Goal: Complete application form

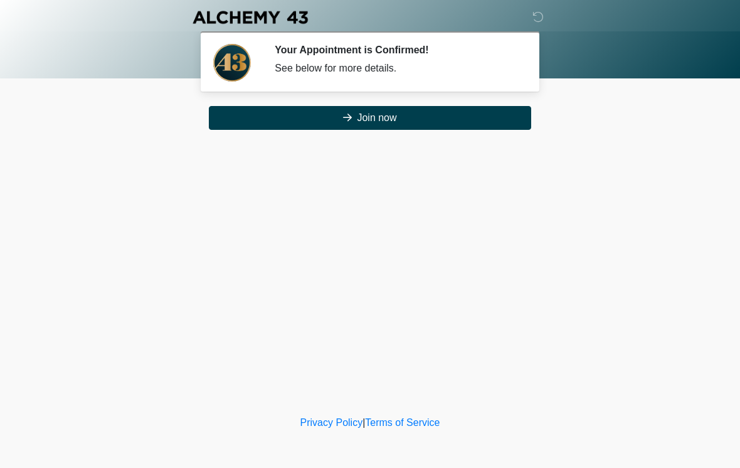
click at [414, 124] on button "Join now" at bounding box center [370, 118] width 322 height 24
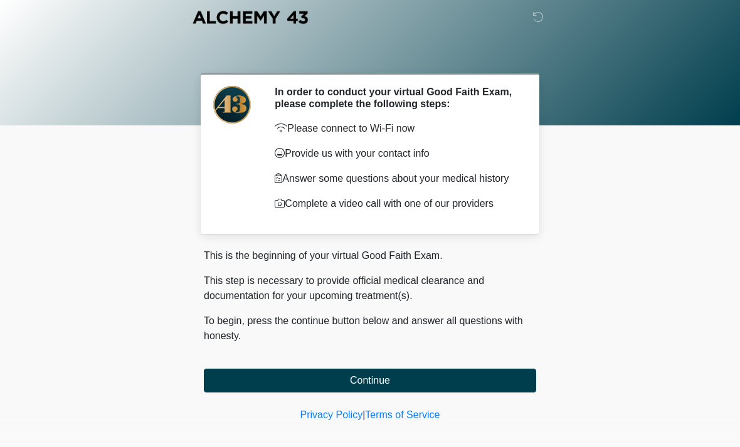
click at [403, 393] on button "Continue" at bounding box center [370, 381] width 332 height 24
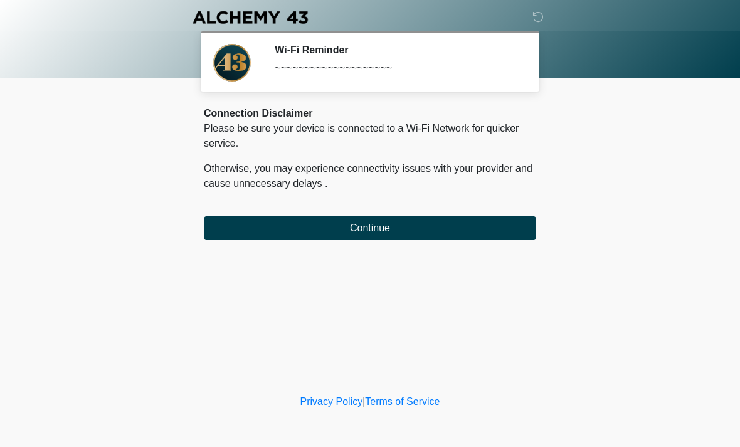
click at [418, 239] on button "Continue" at bounding box center [370, 228] width 332 height 24
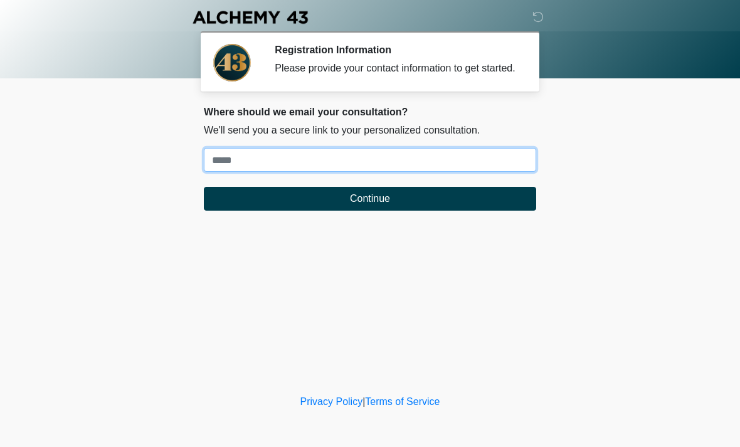
click at [324, 165] on input "Where should we email your treatment plan?" at bounding box center [370, 160] width 332 height 24
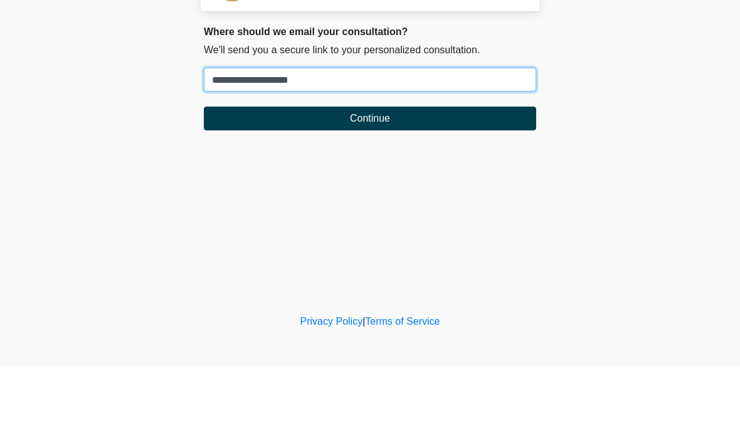
type input "**********"
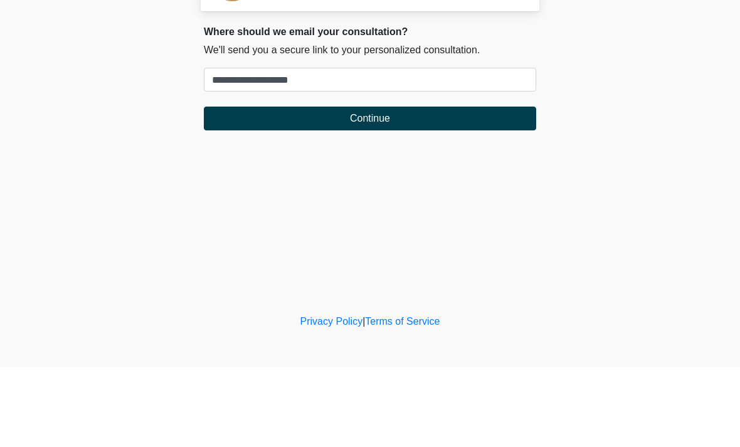
click at [403, 187] on button "Continue" at bounding box center [370, 199] width 332 height 24
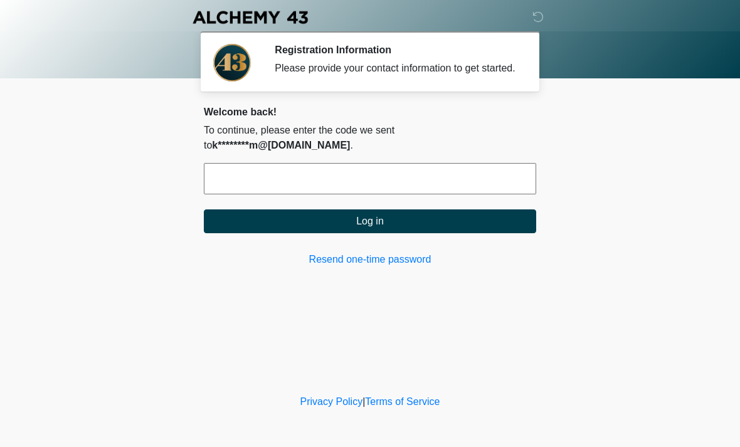
click at [315, 184] on input "text" at bounding box center [370, 178] width 332 height 31
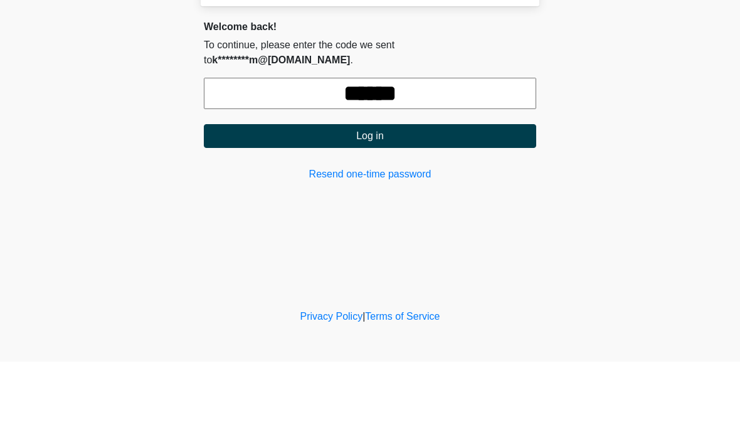
type input "******"
click at [388, 209] on button "Log in" at bounding box center [370, 221] width 332 height 24
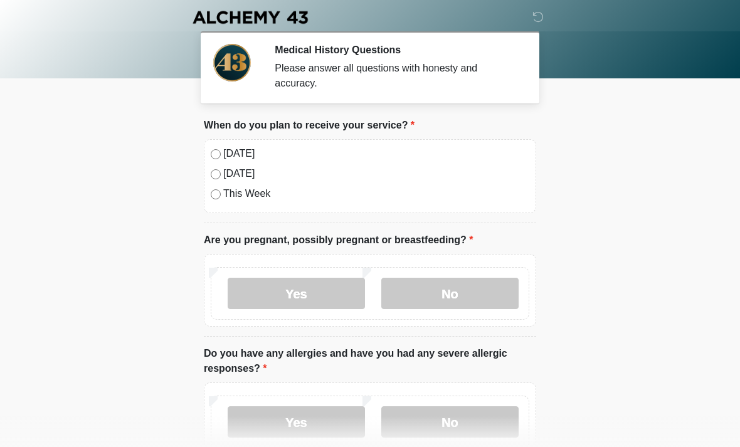
click at [233, 159] on label "Today" at bounding box center [376, 153] width 306 height 15
click at [456, 298] on label "No" at bounding box center [449, 293] width 137 height 31
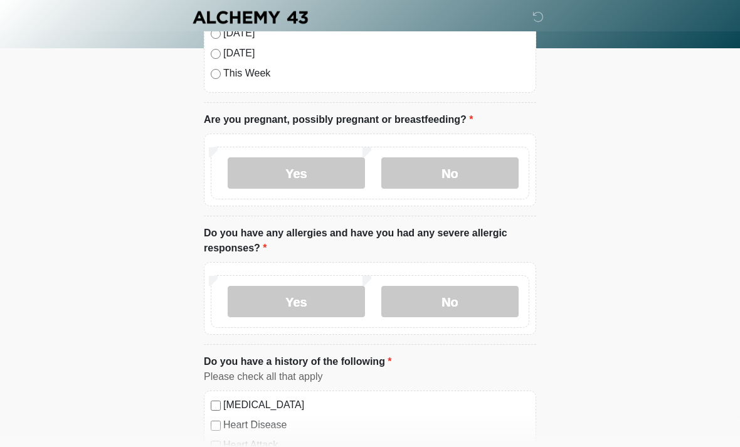
scroll to position [132, 0]
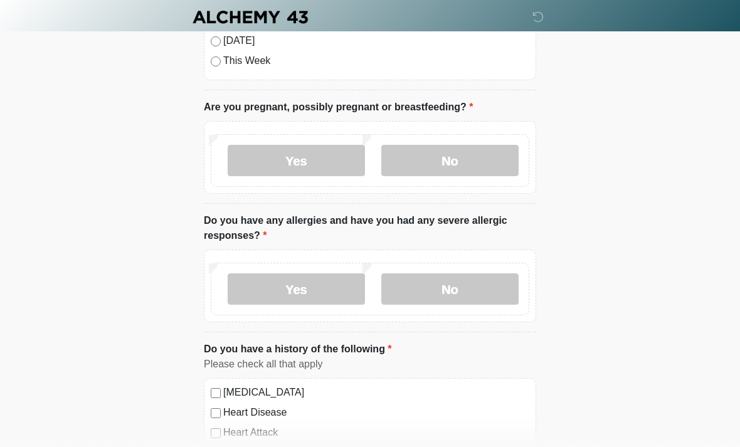
click at [447, 295] on label "No" at bounding box center [449, 289] width 137 height 31
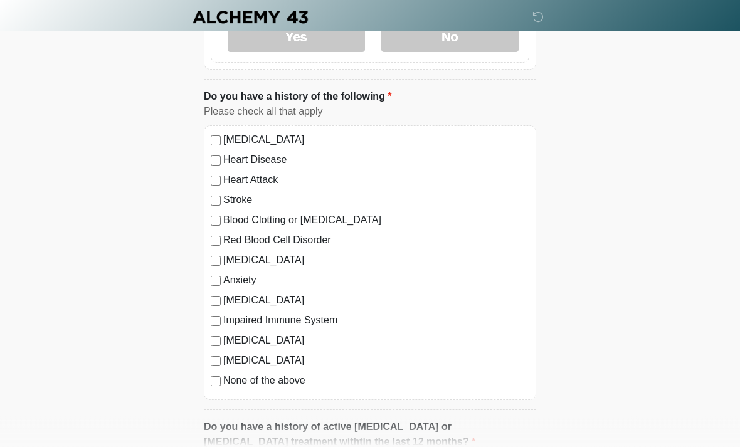
scroll to position [428, 0]
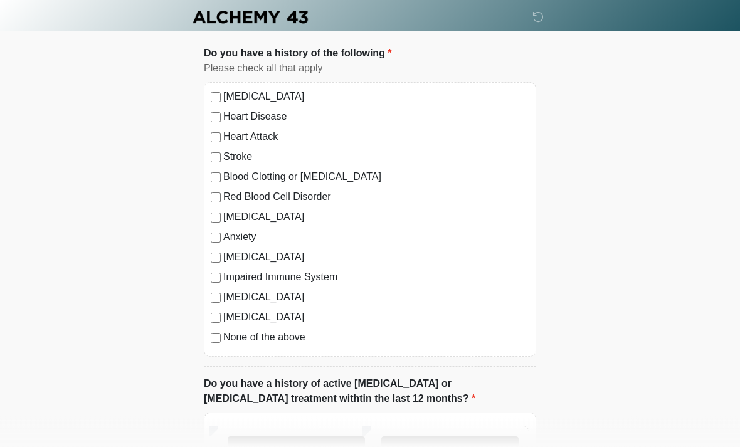
click at [292, 342] on label "None of the above" at bounding box center [376, 337] width 306 height 15
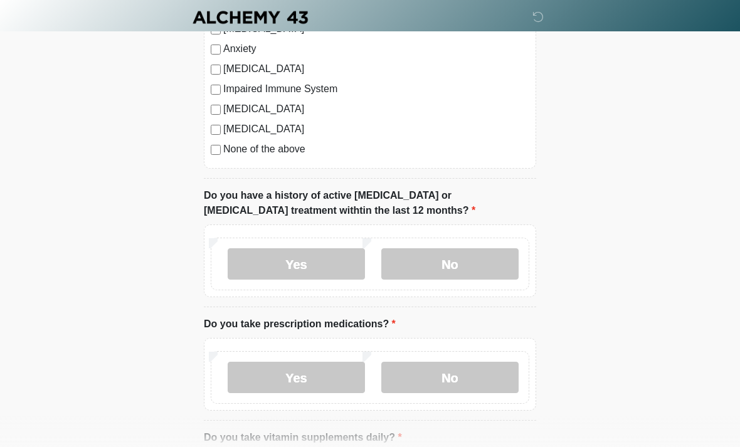
click at [455, 269] on label "No" at bounding box center [449, 263] width 137 height 31
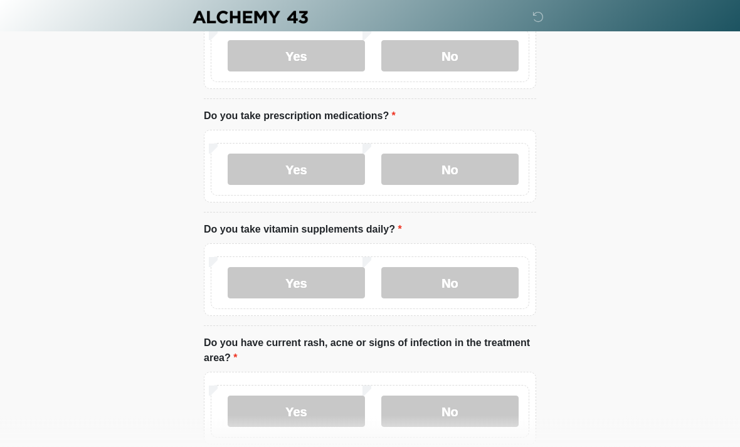
scroll to position [840, 0]
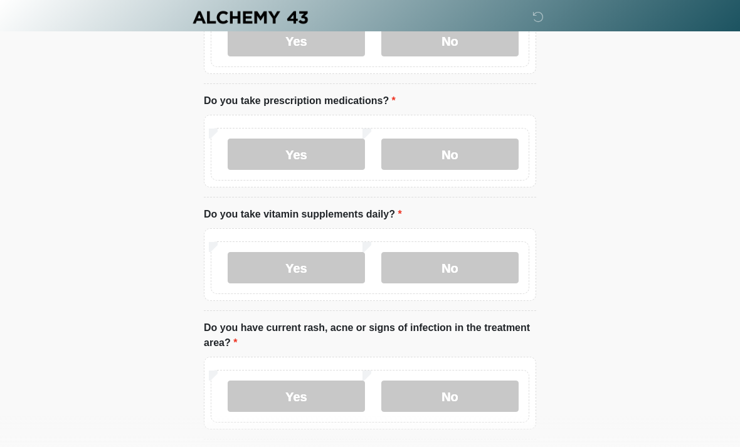
click at [468, 156] on label "No" at bounding box center [449, 154] width 137 height 31
click at [335, 276] on label "Yes" at bounding box center [296, 267] width 137 height 31
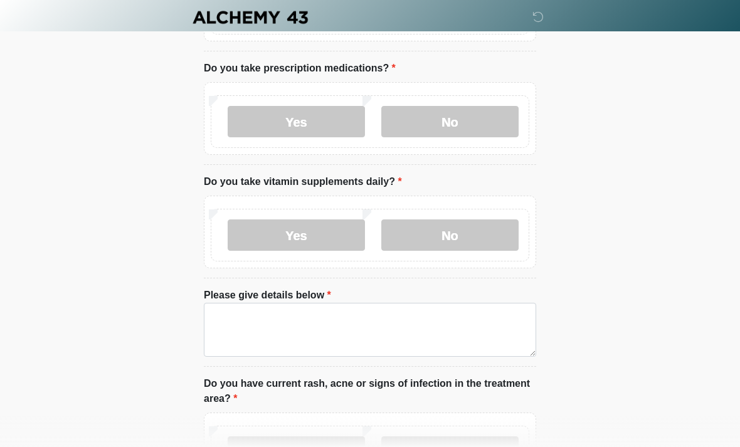
scroll to position [908, 0]
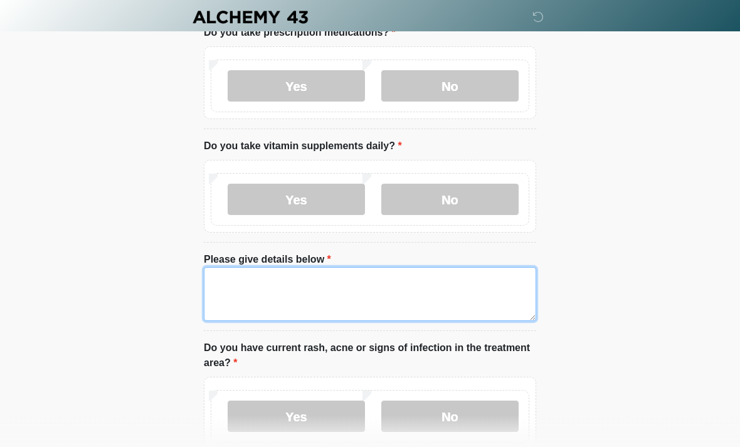
click at [383, 297] on textarea "Please give details below" at bounding box center [370, 295] width 332 height 54
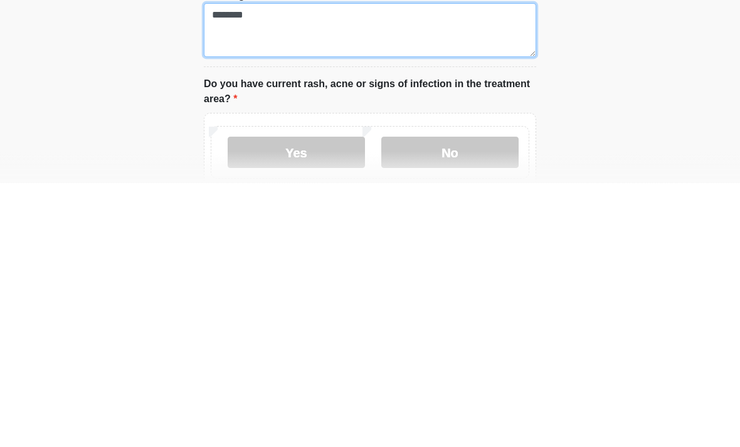
scroll to position [911, 0]
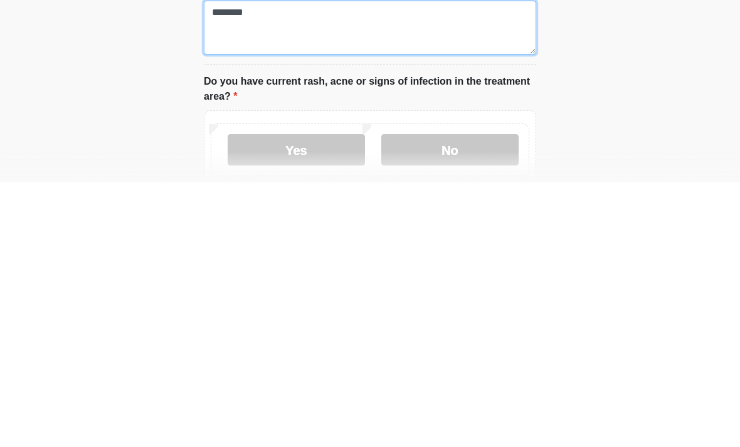
type textarea "********"
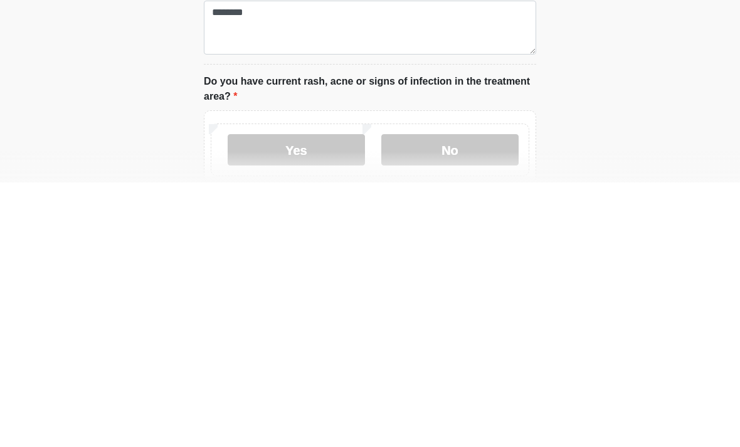
click at [460, 399] on label "No" at bounding box center [449, 414] width 137 height 31
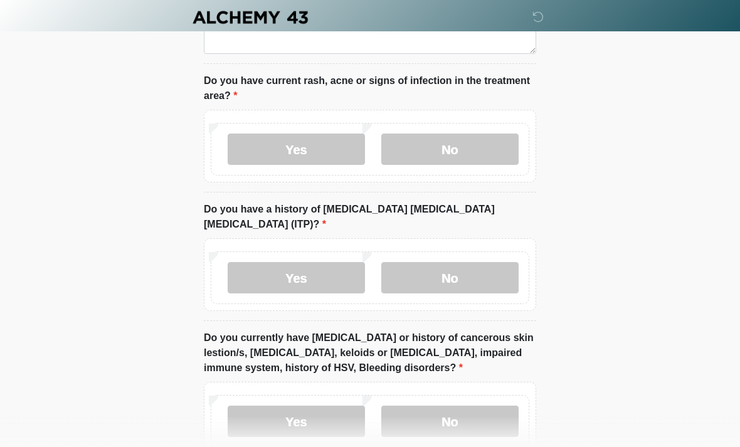
click at [480, 262] on label "No" at bounding box center [449, 277] width 137 height 31
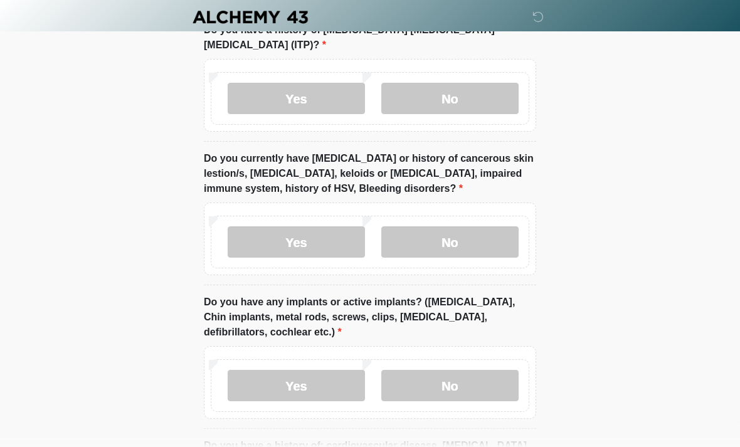
scroll to position [1355, 0]
click at [464, 231] on label "No" at bounding box center [449, 241] width 137 height 31
click at [469, 370] on label "No" at bounding box center [449, 384] width 137 height 31
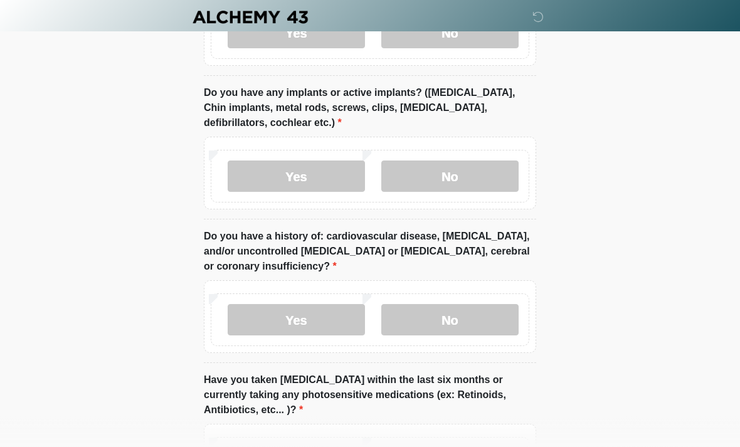
scroll to position [1565, 0]
click at [460, 312] on label "No" at bounding box center [449, 319] width 137 height 31
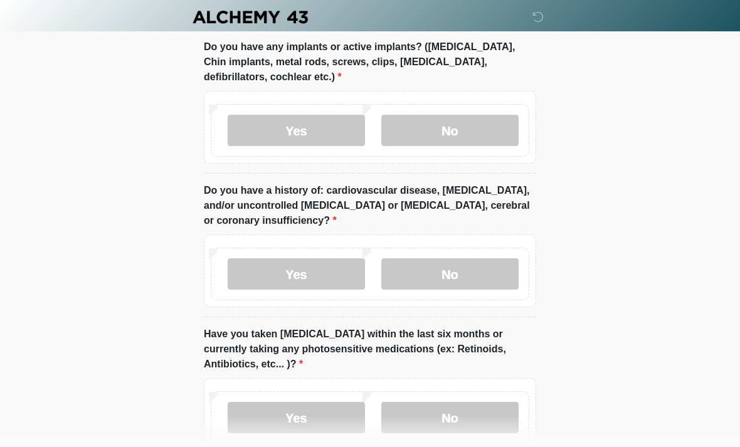
scroll to position [1666, 0]
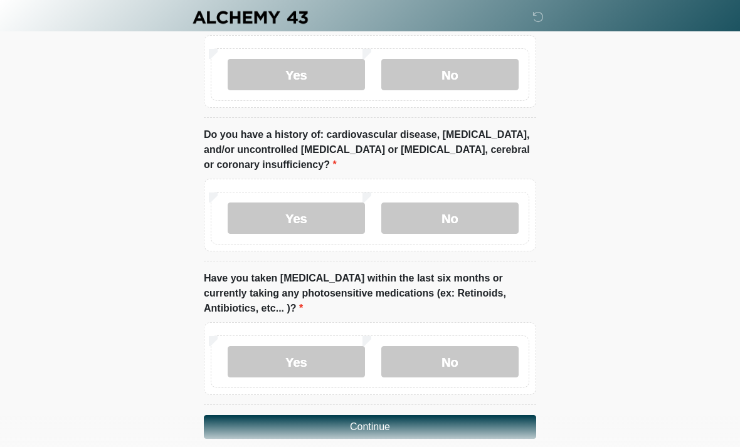
click at [473, 346] on label "No" at bounding box center [449, 361] width 137 height 31
click at [409, 417] on button "Continue" at bounding box center [370, 427] width 332 height 24
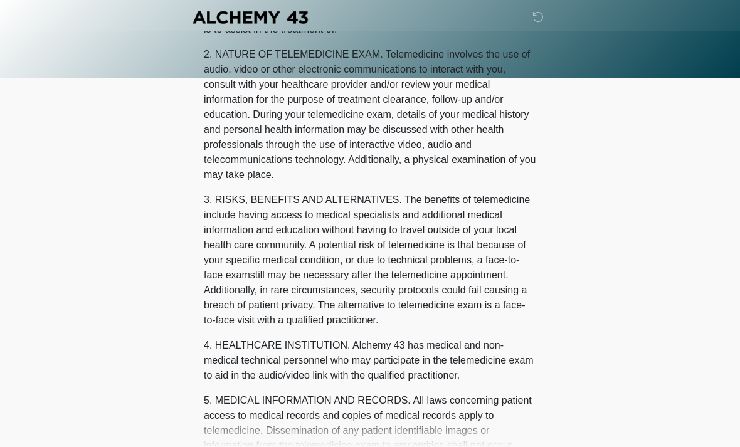
scroll to position [0, 0]
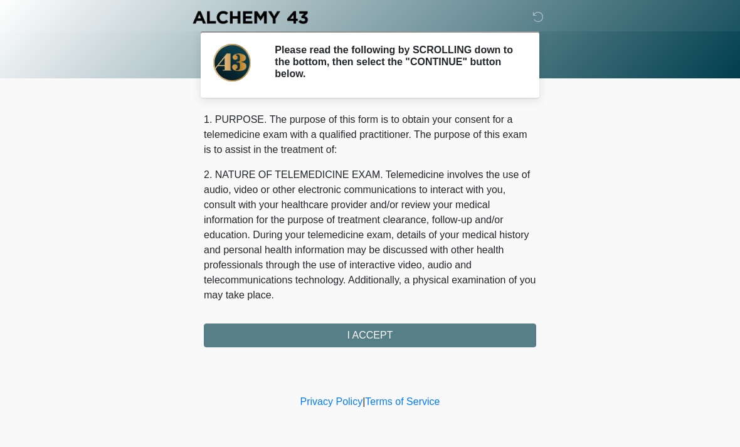
click at [400, 335] on div "1. PURPOSE. The purpose of this form is to obtain your consent for a telemedici…" at bounding box center [370, 229] width 332 height 235
click at [368, 339] on div "1. PURPOSE. The purpose of this form is to obtain your consent for a telemedici…" at bounding box center [370, 229] width 332 height 235
click at [396, 339] on div "1. PURPOSE. The purpose of this form is to obtain your consent for a telemedici…" at bounding box center [370, 229] width 332 height 235
click at [367, 347] on div "‎ ‎ ‎ ‎ Please read the following by SCROLLING down to the bottom, then select …" at bounding box center [370, 196] width 376 height 367
click at [330, 338] on div "1. PURPOSE. The purpose of this form is to obtain your consent for a telemedici…" at bounding box center [370, 229] width 332 height 235
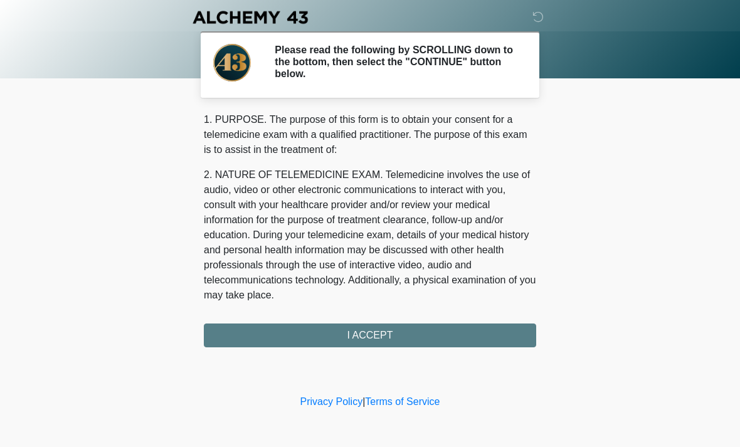
click at [384, 350] on div "‎ ‎ ‎ ‎ Please read the following by SCROLLING down to the bottom, then select …" at bounding box center [370, 196] width 376 height 367
click at [383, 349] on div "‎ ‎ ‎ ‎ Please read the following by SCROLLING down to the bottom, then select …" at bounding box center [370, 196] width 376 height 367
click at [376, 341] on div "1. PURPOSE. The purpose of this form is to obtain your consent for a telemedici…" at bounding box center [370, 229] width 332 height 235
click at [359, 338] on div "1. PURPOSE. The purpose of this form is to obtain your consent for a telemedici…" at bounding box center [370, 229] width 332 height 235
click at [390, 344] on div "1. PURPOSE. The purpose of this form is to obtain your consent for a telemedici…" at bounding box center [370, 229] width 332 height 235
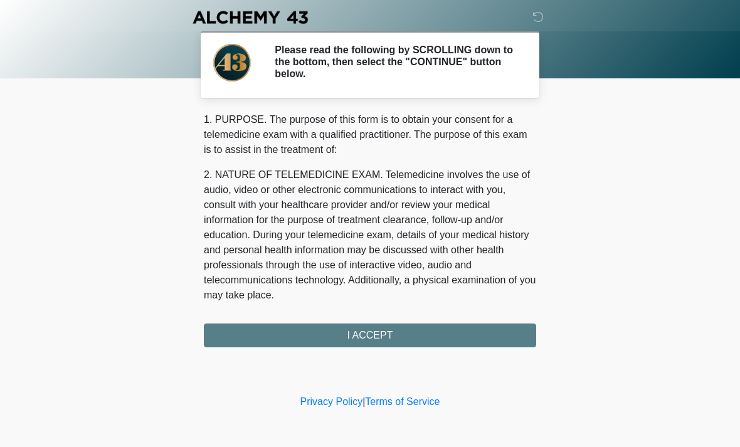
click at [390, 337] on div "1. PURPOSE. The purpose of this form is to obtain your consent for a telemedici…" at bounding box center [370, 229] width 332 height 235
click at [367, 340] on div "1. PURPOSE. The purpose of this form is to obtain your consent for a telemedici…" at bounding box center [370, 229] width 332 height 235
click at [372, 342] on div "1. PURPOSE. The purpose of this form is to obtain your consent for a telemedici…" at bounding box center [370, 229] width 332 height 235
click at [361, 351] on div "‎ ‎ ‎ ‎ Please read the following by SCROLLING down to the bottom, then select …" at bounding box center [370, 196] width 376 height 367
click at [362, 333] on div "1. PURPOSE. The purpose of this form is to obtain your consent for a telemedici…" at bounding box center [370, 229] width 332 height 235
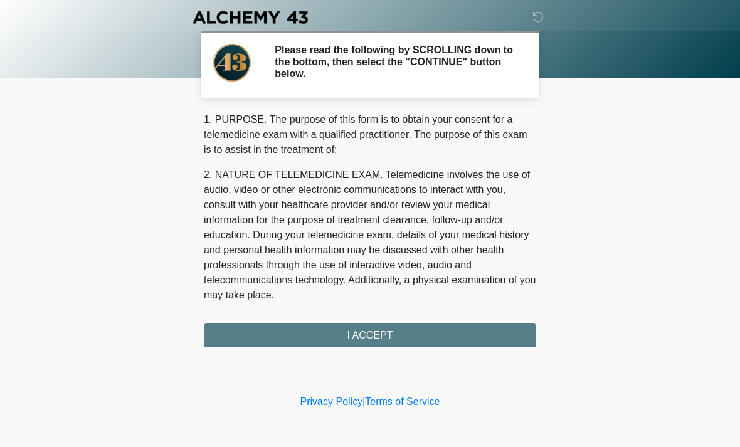
click at [362, 333] on div "1. PURPOSE. The purpose of this form is to obtain your consent for a telemedici…" at bounding box center [370, 229] width 332 height 235
click at [368, 333] on div "1. PURPOSE. The purpose of this form is to obtain your consent for a telemedici…" at bounding box center [370, 229] width 332 height 235
click at [368, 332] on div "1. PURPOSE. The purpose of this form is to obtain your consent for a telemedici…" at bounding box center [370, 229] width 332 height 235
click at [393, 341] on div "1. PURPOSE. The purpose of this form is to obtain your consent for a telemedici…" at bounding box center [370, 229] width 332 height 235
click at [392, 341] on div "1. PURPOSE. The purpose of this form is to obtain your consent for a telemedici…" at bounding box center [370, 229] width 332 height 235
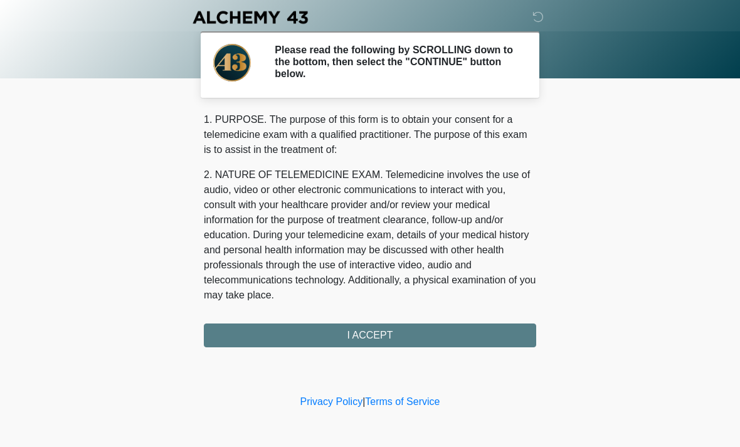
click at [389, 328] on div "1. PURPOSE. The purpose of this form is to obtain your consent for a telemedici…" at bounding box center [370, 229] width 332 height 235
click at [385, 329] on div "1. PURPOSE. The purpose of this form is to obtain your consent for a telemedici…" at bounding box center [370, 229] width 332 height 235
click at [398, 332] on div "1. PURPOSE. The purpose of this form is to obtain your consent for a telemedici…" at bounding box center [370, 229] width 332 height 235
click at [388, 333] on div "1. PURPOSE. The purpose of this form is to obtain your consent for a telemedici…" at bounding box center [370, 229] width 332 height 235
click at [386, 334] on div "1. PURPOSE. The purpose of this form is to obtain your consent for a telemedici…" at bounding box center [370, 229] width 332 height 235
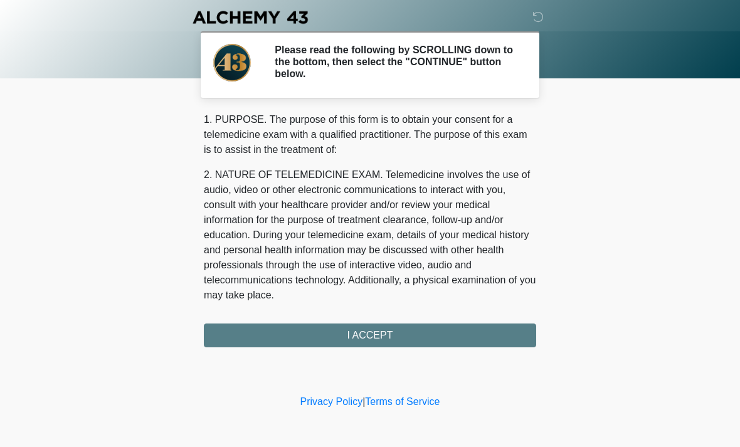
click at [385, 333] on div "1. PURPOSE. The purpose of this form is to obtain your consent for a telemedici…" at bounding box center [370, 229] width 332 height 235
click at [379, 347] on div "‎ ‎ ‎ ‎ Please read the following by SCROLLING down to the bottom, then select …" at bounding box center [370, 196] width 376 height 367
click at [357, 332] on div "1. PURPOSE. The purpose of this form is to obtain your consent for a telemedici…" at bounding box center [370, 229] width 332 height 235
click at [381, 339] on div "1. PURPOSE. The purpose of this form is to obtain your consent for a telemedici…" at bounding box center [370, 229] width 332 height 235
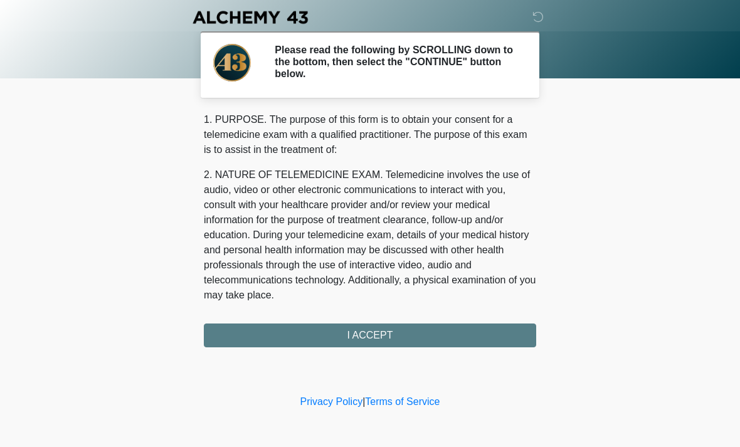
click at [381, 339] on div "1. PURPOSE. The purpose of this form is to obtain your consent for a telemedici…" at bounding box center [370, 229] width 332 height 235
click at [378, 341] on div "1. PURPOSE. The purpose of this form is to obtain your consent for a telemedici…" at bounding box center [370, 229] width 332 height 235
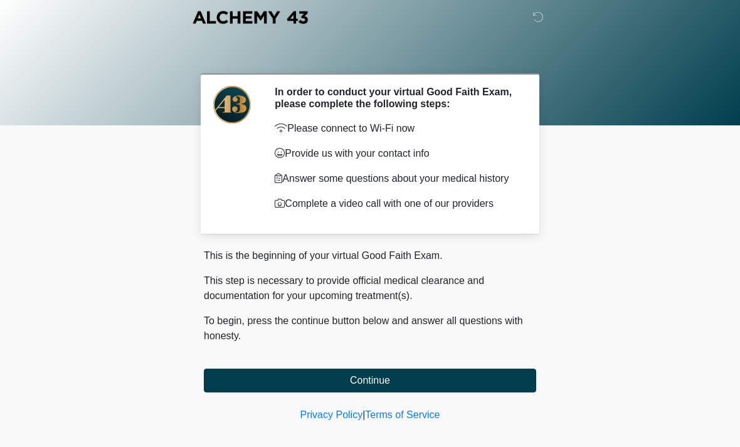
click at [374, 384] on button "Continue" at bounding box center [370, 381] width 332 height 24
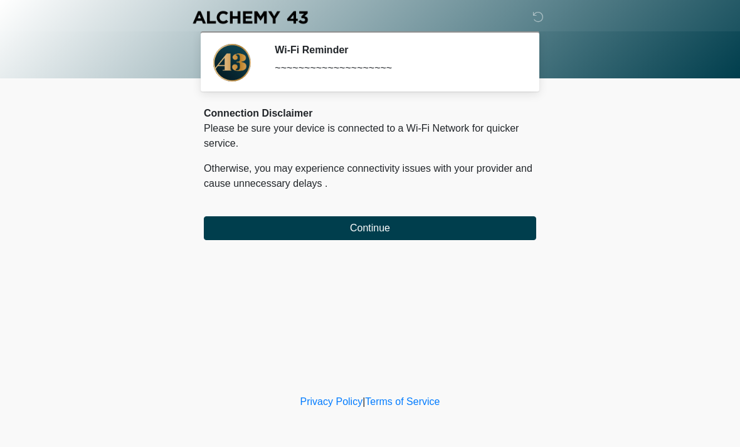
click at [430, 232] on button "Continue" at bounding box center [370, 228] width 332 height 24
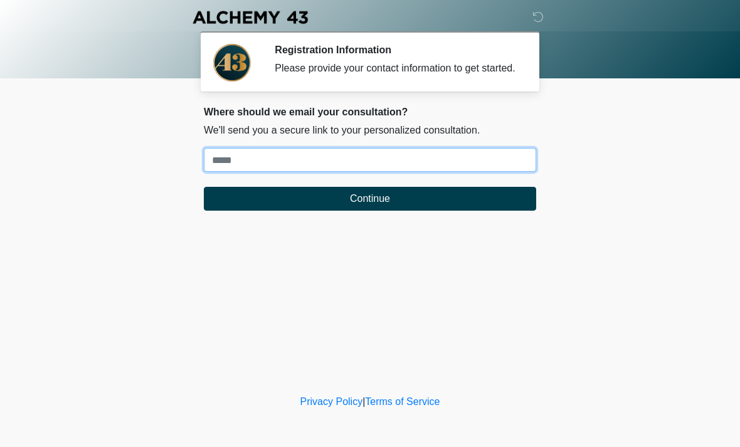
click at [319, 172] on input "Where should we email your treatment plan?" at bounding box center [370, 160] width 332 height 24
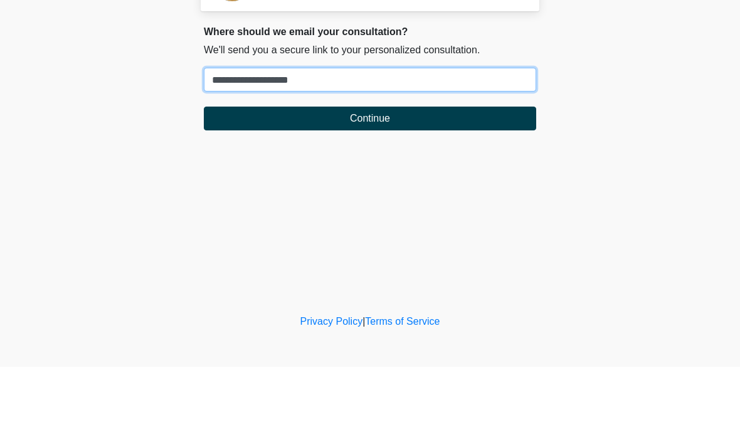
type input "**********"
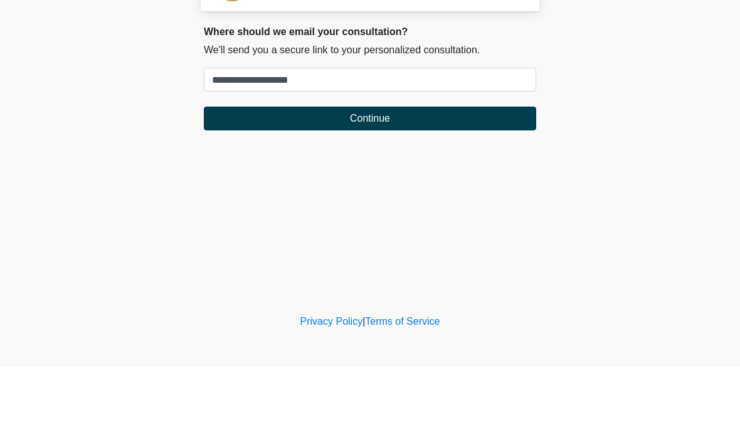
click at [404, 187] on button "Continue" at bounding box center [370, 199] width 332 height 24
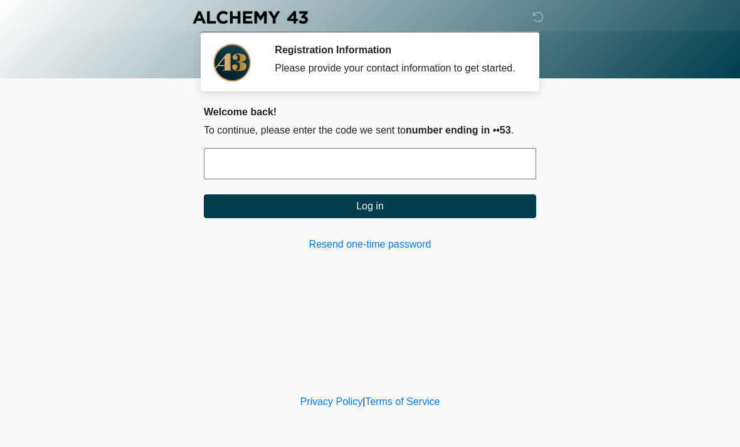
click at [456, 172] on input "text" at bounding box center [370, 163] width 332 height 31
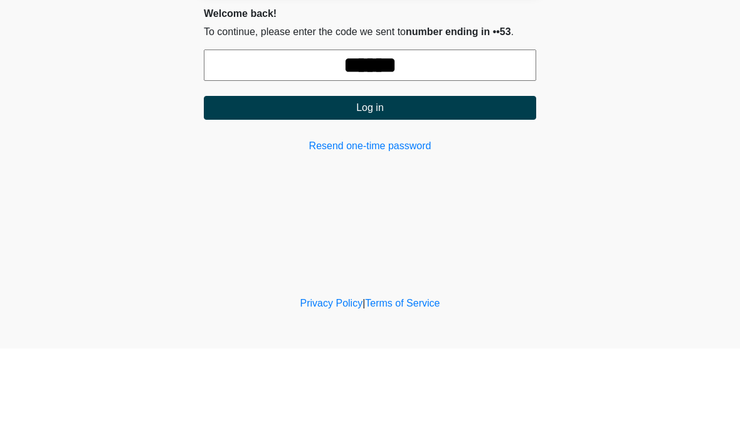
type input "******"
click at [489, 194] on button "Log in" at bounding box center [370, 206] width 332 height 24
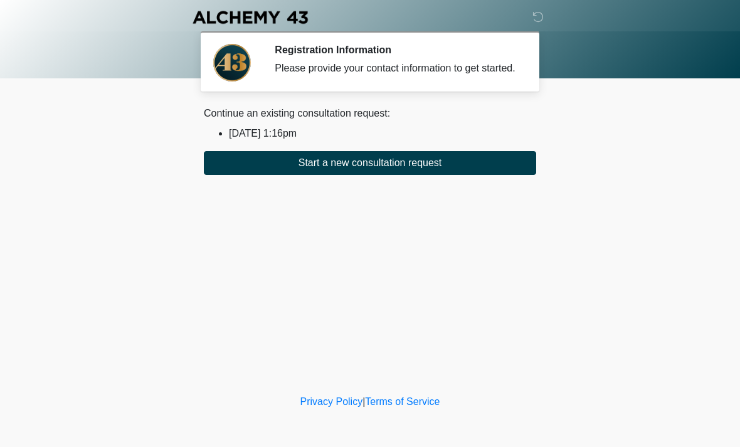
click at [427, 175] on button "Start a new consultation request" at bounding box center [370, 163] width 332 height 24
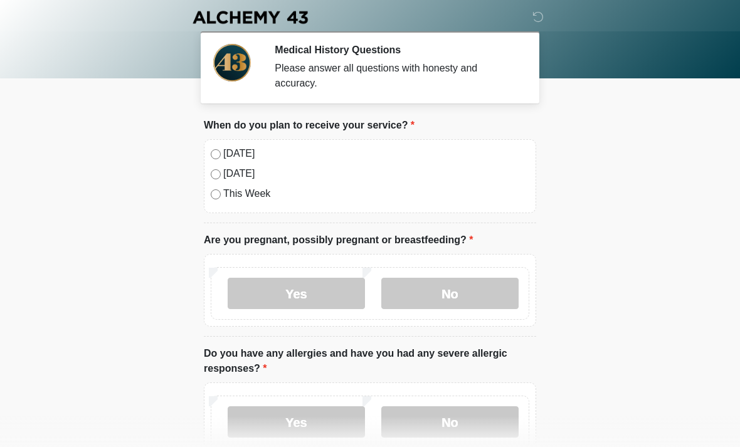
click at [234, 159] on label "[DATE]" at bounding box center [376, 153] width 306 height 15
click at [463, 295] on label "No" at bounding box center [449, 293] width 137 height 31
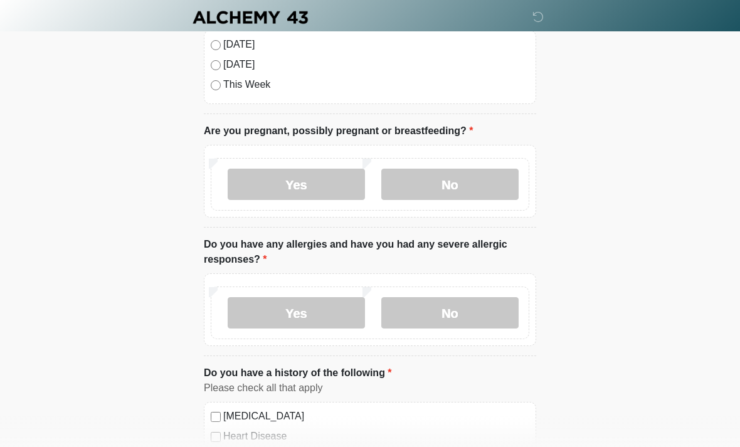
click at [481, 308] on label "No" at bounding box center [449, 312] width 137 height 31
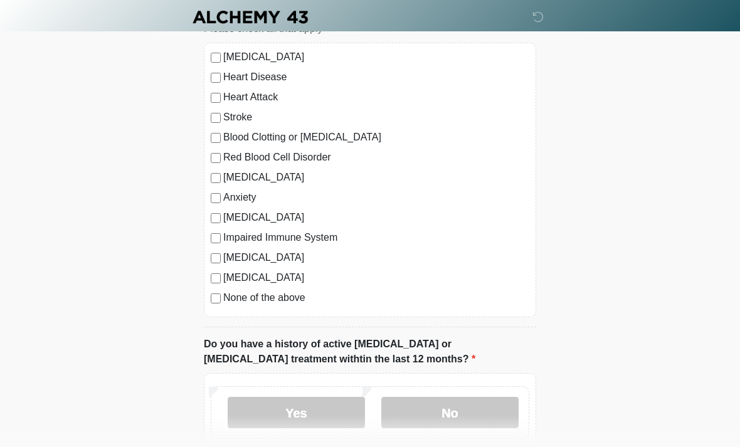
scroll to position [486, 0]
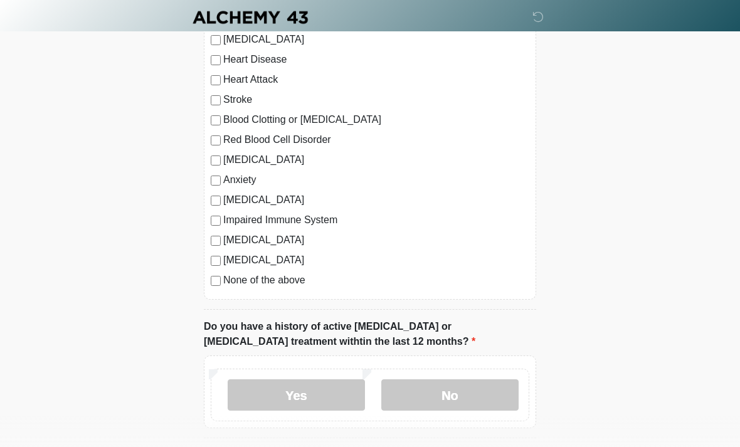
click at [286, 285] on label "None of the above" at bounding box center [376, 280] width 306 height 15
click at [457, 389] on label "No" at bounding box center [449, 394] width 137 height 31
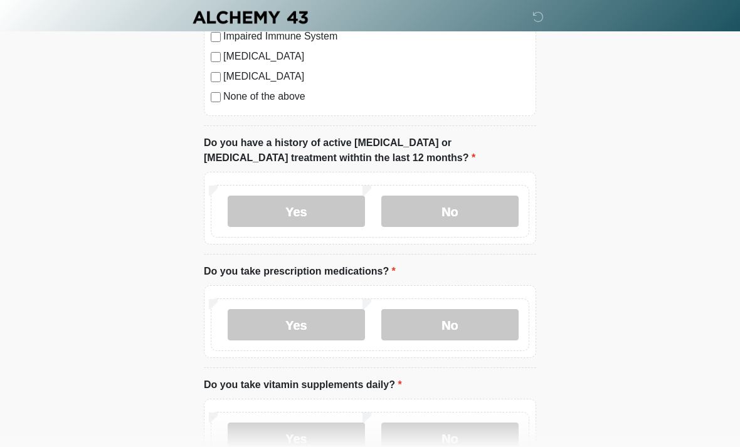
click at [470, 332] on label "No" at bounding box center [449, 324] width 137 height 31
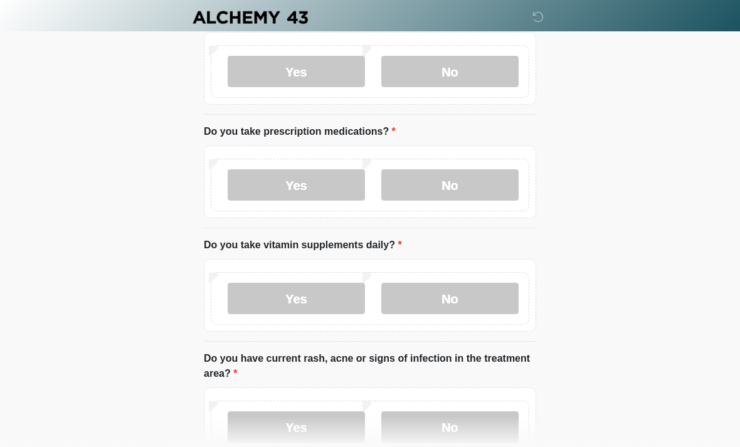
click at [496, 298] on label "No" at bounding box center [449, 298] width 137 height 31
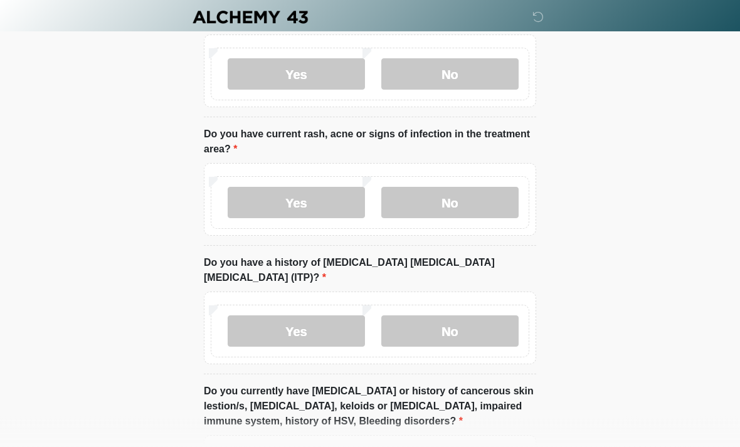
click at [482, 212] on label "No" at bounding box center [449, 203] width 137 height 31
click at [472, 316] on label "No" at bounding box center [449, 330] width 137 height 31
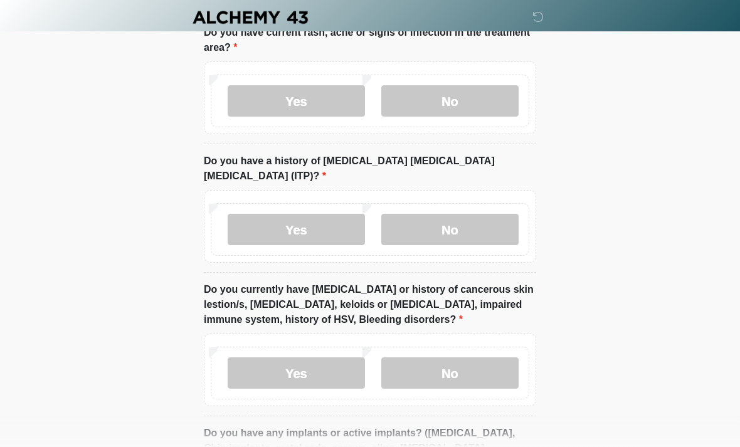
click at [480, 367] on label "No" at bounding box center [449, 372] width 137 height 31
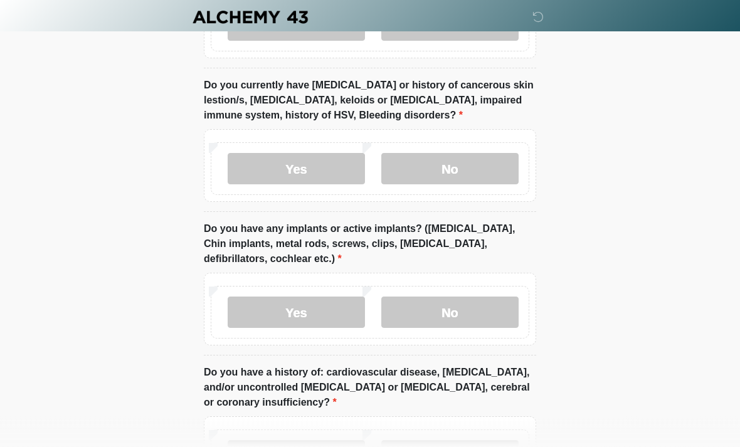
click at [493, 297] on label "No" at bounding box center [449, 312] width 137 height 31
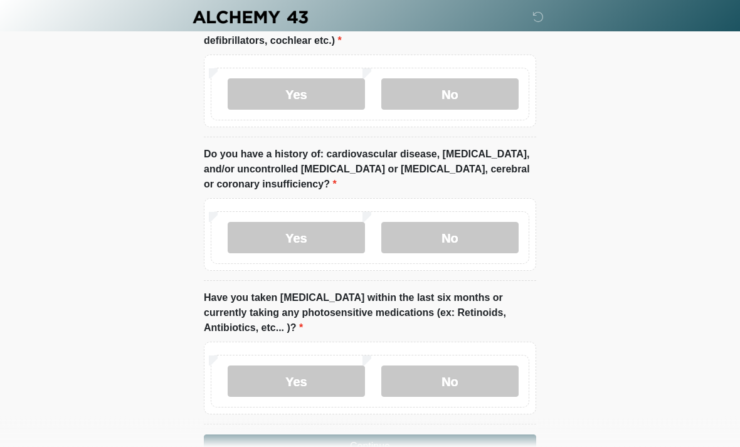
scroll to position [1578, 0]
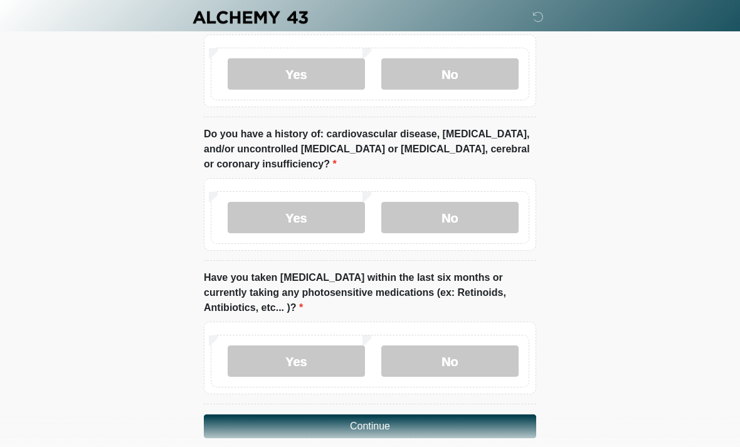
click at [474, 347] on label "No" at bounding box center [449, 361] width 137 height 31
click at [457, 415] on button "Continue" at bounding box center [370, 427] width 332 height 24
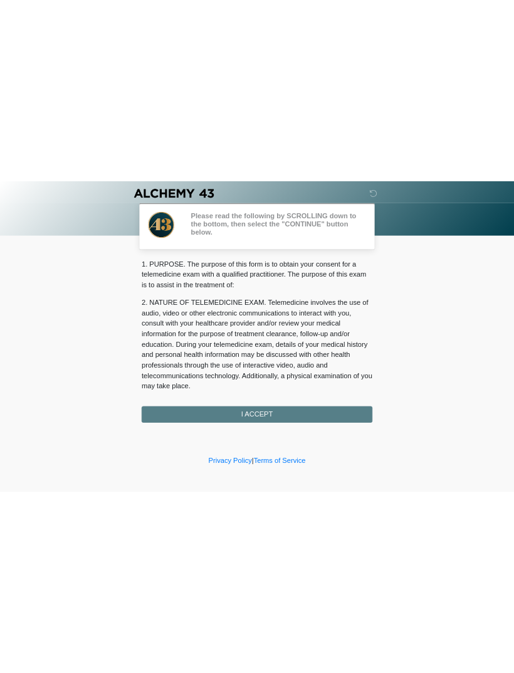
scroll to position [0, 0]
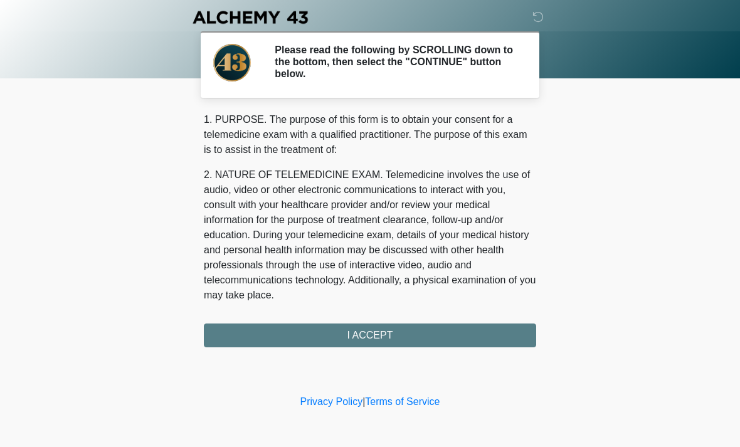
click at [404, 337] on div "1. PURPOSE. The purpose of this form is to obtain your consent for a telemedici…" at bounding box center [370, 229] width 332 height 235
click at [378, 337] on div "1. PURPOSE. The purpose of this form is to obtain your consent for a telemedici…" at bounding box center [370, 229] width 332 height 235
click at [387, 342] on div "1. PURPOSE. The purpose of this form is to obtain your consent for a telemedici…" at bounding box center [370, 229] width 332 height 235
click at [387, 341] on div "1. PURPOSE. The purpose of this form is to obtain your consent for a telemedici…" at bounding box center [370, 229] width 332 height 235
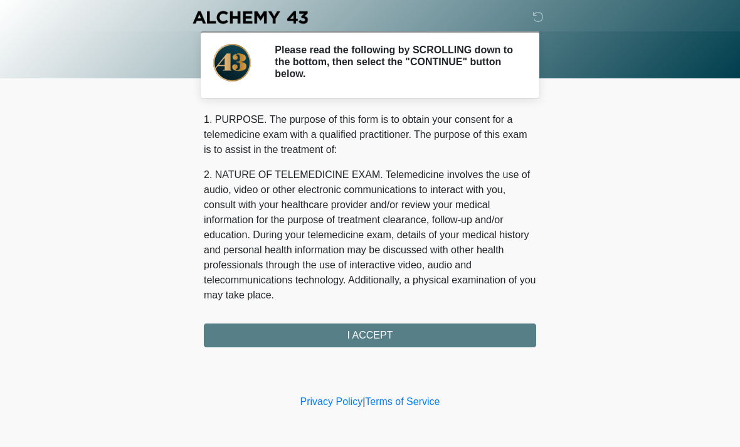
click at [384, 322] on div "1. PURPOSE. The purpose of this form is to obtain your consent for a telemedici…" at bounding box center [370, 229] width 332 height 235
click at [374, 350] on div "‎ ‎ ‎ ‎ Please read the following by SCROLLING down to the bottom, then select …" at bounding box center [370, 196] width 376 height 367
click at [382, 344] on div "1. PURPOSE. The purpose of this form is to obtain your consent for a telemedici…" at bounding box center [370, 229] width 332 height 235
click at [381, 344] on div "1. PURPOSE. The purpose of this form is to obtain your consent for a telemedici…" at bounding box center [370, 229] width 332 height 235
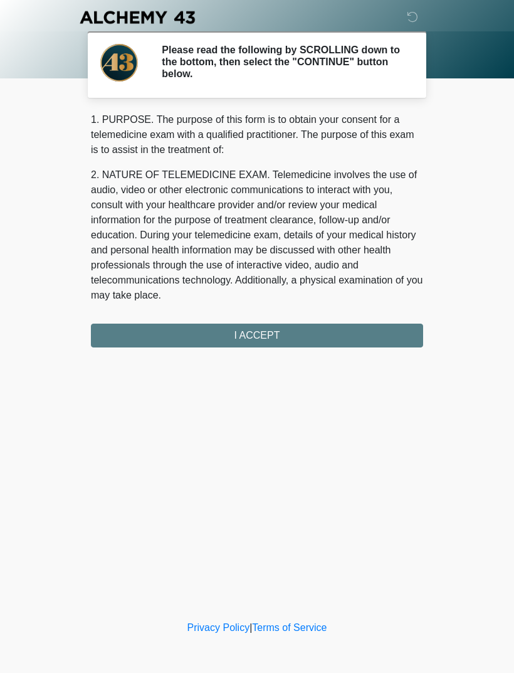
click at [274, 344] on div "1. PURPOSE. The purpose of this form is to obtain your consent for a telemedici…" at bounding box center [257, 229] width 332 height 235
click at [271, 342] on div "1. PURPOSE. The purpose of this form is to obtain your consent for a telemedici…" at bounding box center [257, 229] width 332 height 235
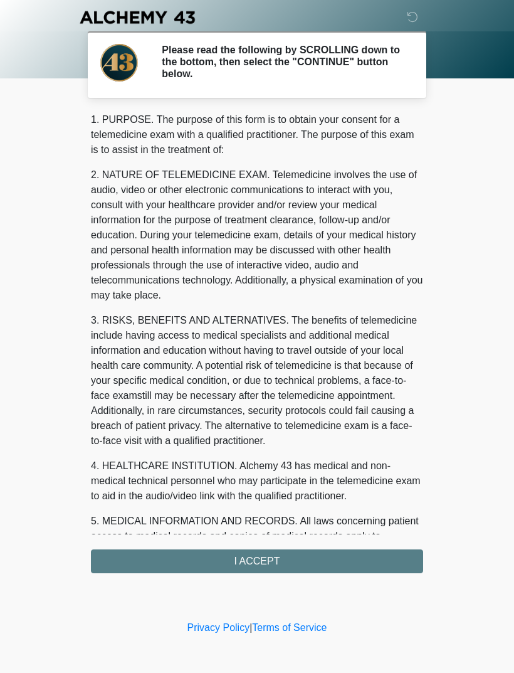
click at [278, 561] on div "1. PURPOSE. The purpose of this form is to obtain your consent for a telemedici…" at bounding box center [257, 342] width 332 height 461
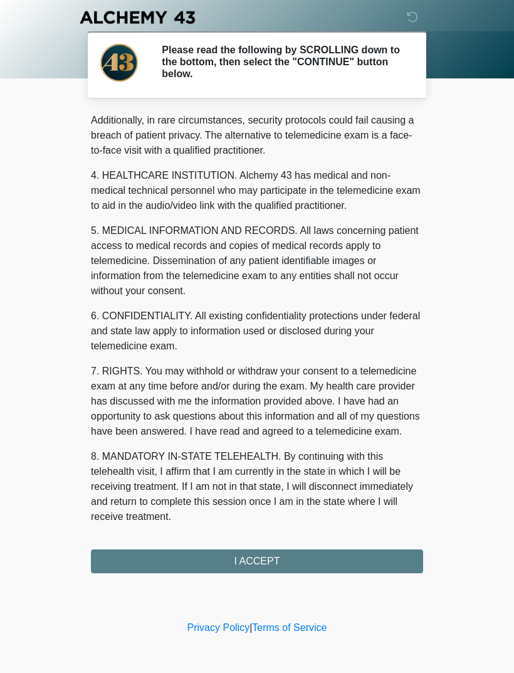
scroll to position [305, 0]
click at [263, 572] on button "I ACCEPT" at bounding box center [257, 561] width 332 height 24
click at [265, 574] on div "‎ ‎ ‎ ‎ Please read the following by SCROLLING down to the bottom, then select …" at bounding box center [257, 309] width 376 height 593
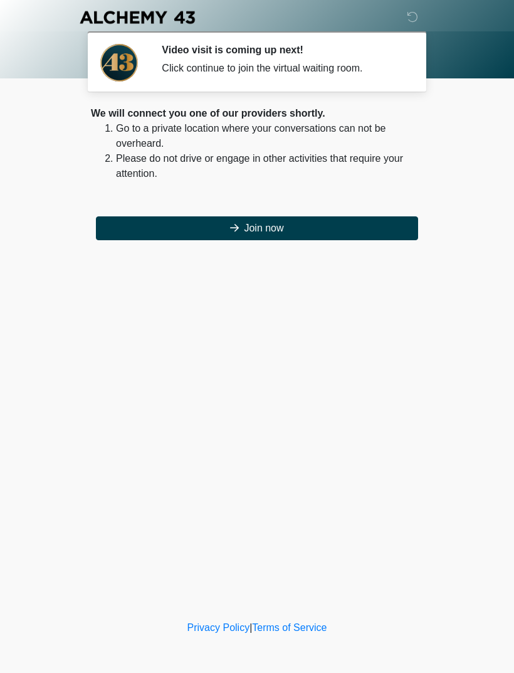
click at [296, 238] on button "Join now" at bounding box center [257, 228] width 322 height 24
